Goal: Task Accomplishment & Management: Manage account settings

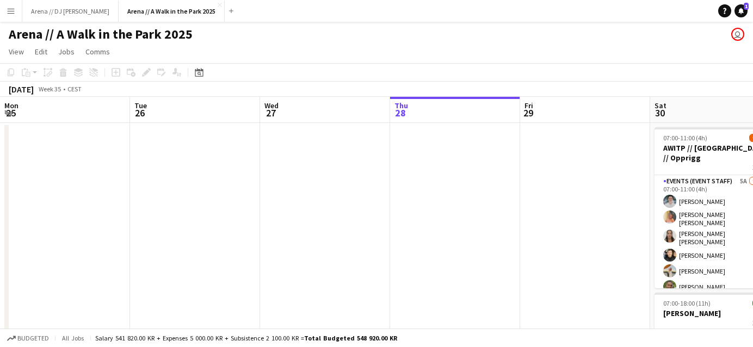
scroll to position [0, 356]
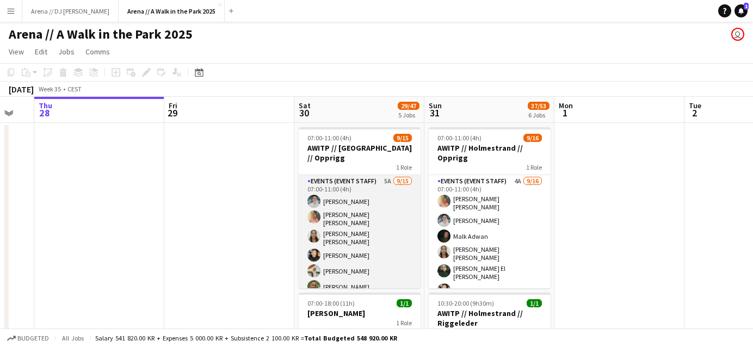
click at [381, 211] on app-card-role "Events (Event Staff) 5A [DATE] 07:00-11:00 (4h) [PERSON_NAME] [PERSON_NAME] [PE…" at bounding box center [360, 307] width 122 height 264
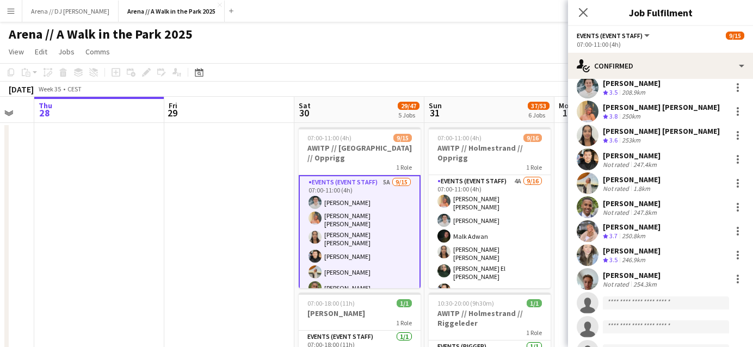
scroll to position [35, 0]
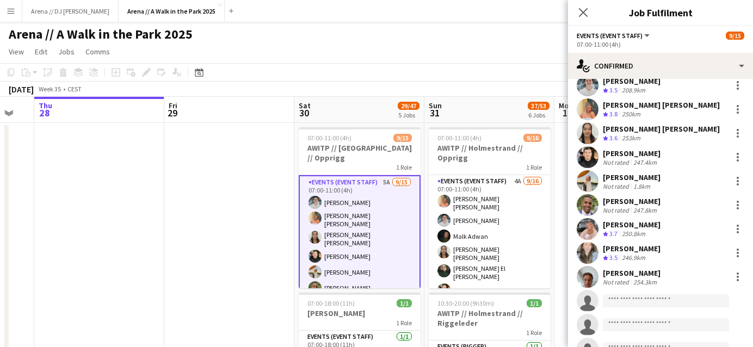
click at [644, 223] on div "[PERSON_NAME]" at bounding box center [632, 225] width 58 height 10
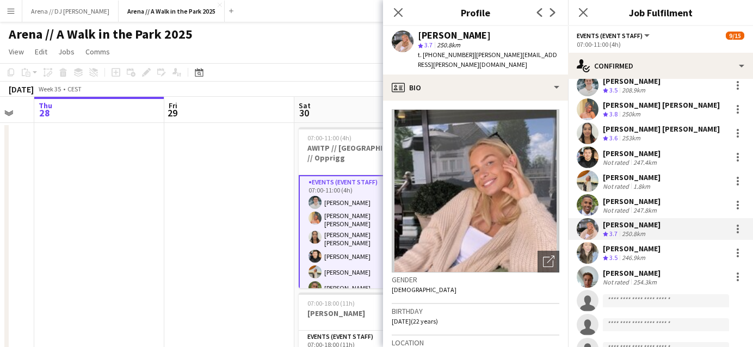
click at [634, 276] on div "[PERSON_NAME]" at bounding box center [632, 273] width 58 height 10
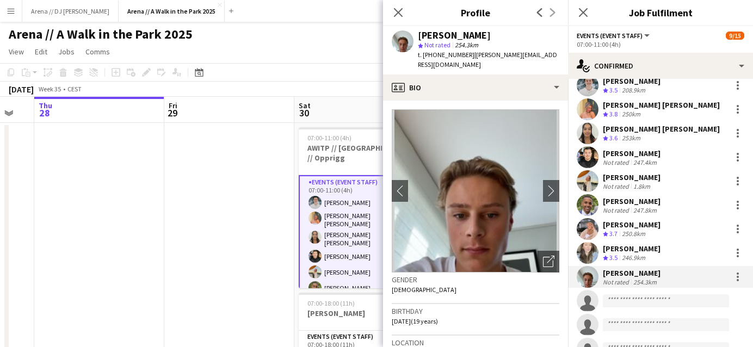
click at [643, 231] on div "250.8km" at bounding box center [634, 234] width 28 height 9
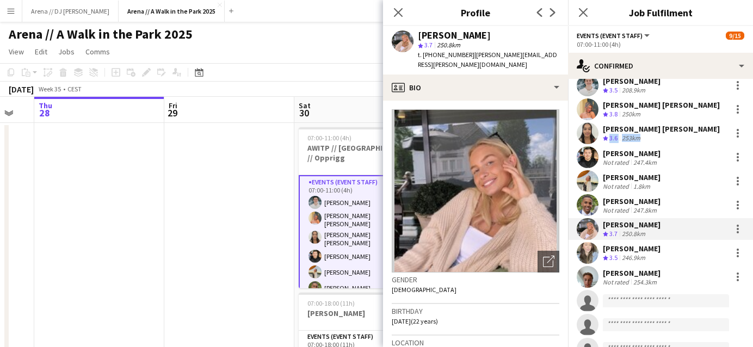
click at [637, 134] on div "[PERSON_NAME] [PERSON_NAME] Crew rating 3.6 253km" at bounding box center [661, 133] width 117 height 19
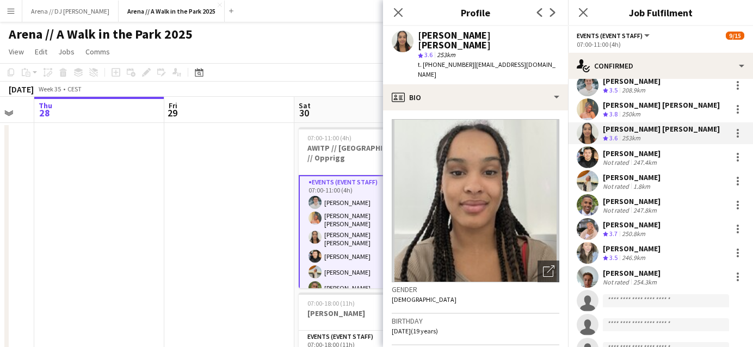
click at [557, 50] on app-profile-header "[PERSON_NAME] [PERSON_NAME] star 3.6 253km t. [PHONE_NUMBER] | [EMAIL_ADDRESS][…" at bounding box center [475, 55] width 185 height 58
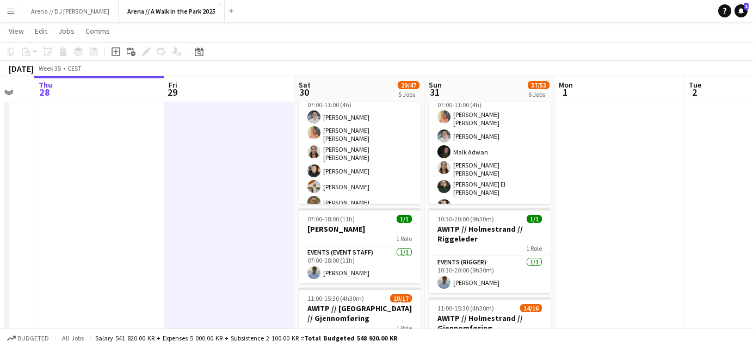
scroll to position [84, 0]
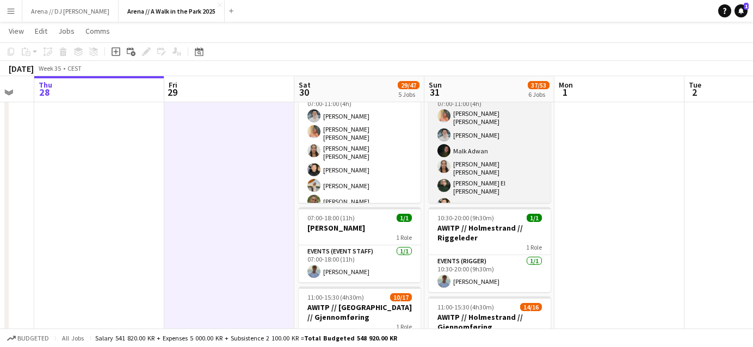
click at [468, 158] on app-card-role "Events (Event Staff) 4A [DATE] 07:00-11:00 (4h) [PERSON_NAME] [PERSON_NAME] [PE…" at bounding box center [490, 231] width 122 height 283
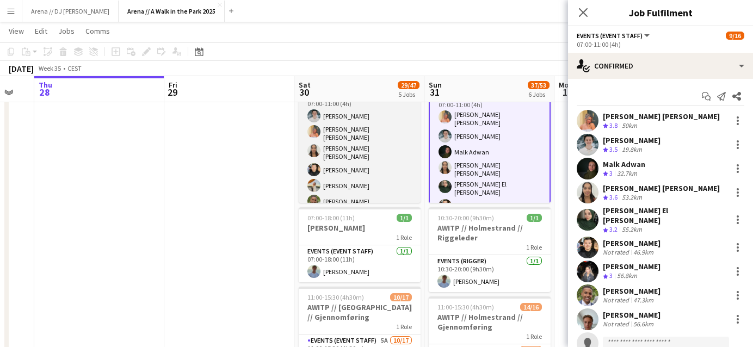
click at [318, 163] on app-user-avatar at bounding box center [313, 169] width 13 height 13
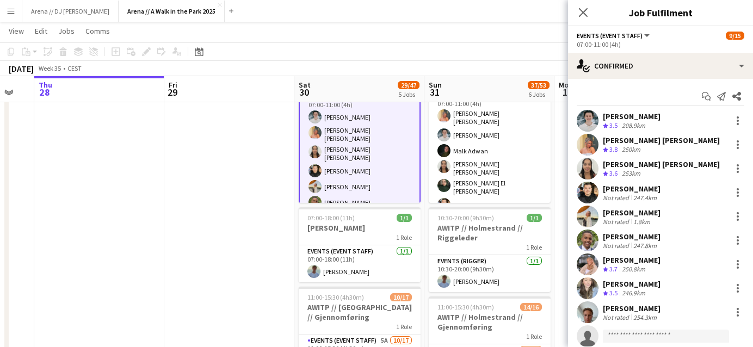
click at [635, 305] on div "[PERSON_NAME]" at bounding box center [632, 309] width 58 height 10
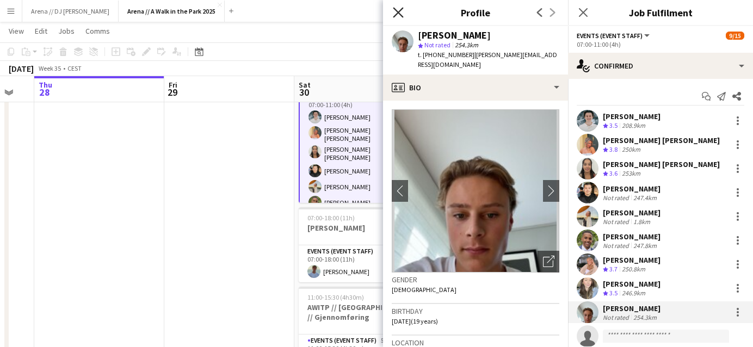
click at [401, 14] on icon at bounding box center [398, 12] width 10 height 10
